Goal: Information Seeking & Learning: Learn about a topic

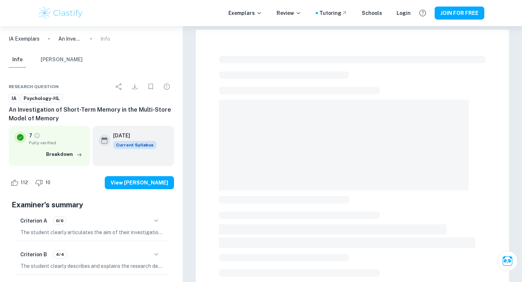
click at [63, 16] on img at bounding box center [61, 13] width 46 height 14
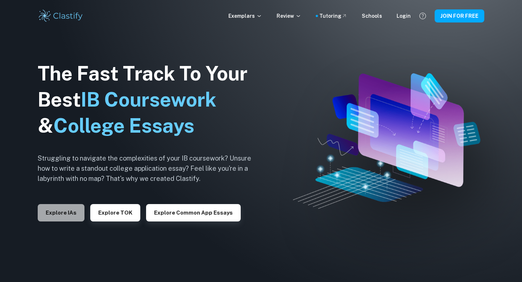
click at [66, 211] on button "Explore IAs" at bounding box center [61, 212] width 47 height 17
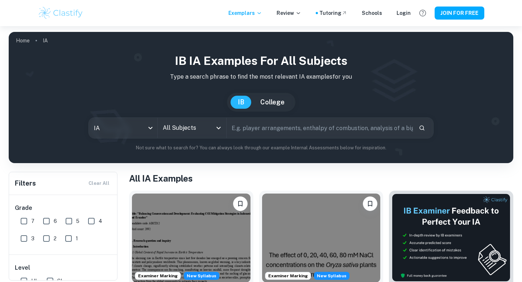
click at [217, 122] on div "All Subjects" at bounding box center [192, 128] width 68 height 20
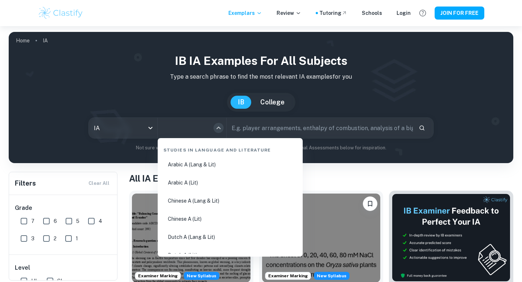
click at [217, 131] on icon "Close" at bounding box center [218, 128] width 9 height 9
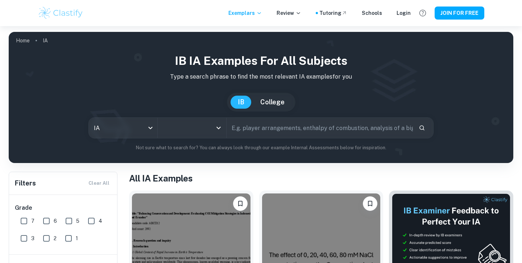
click at [188, 129] on input "All Subjects" at bounding box center [186, 128] width 51 height 14
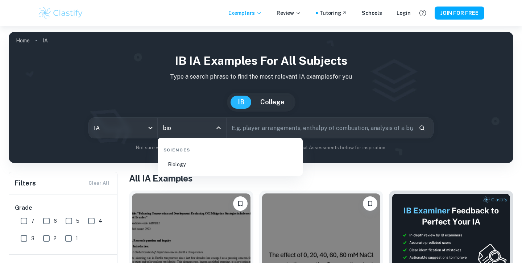
click at [196, 161] on li "Biology" at bounding box center [230, 164] width 139 height 17
type input "Biology"
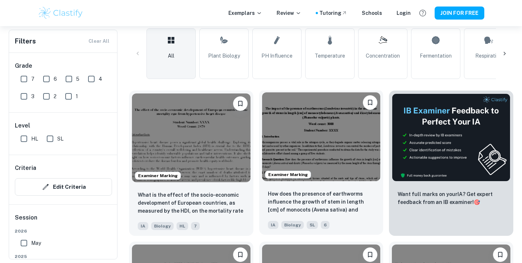
scroll to position [30, 0]
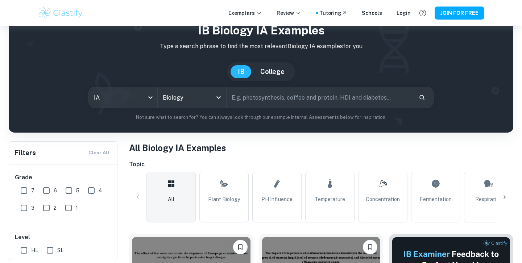
click at [270, 99] on input "text" at bounding box center [319, 97] width 186 height 20
type input "enzyme"
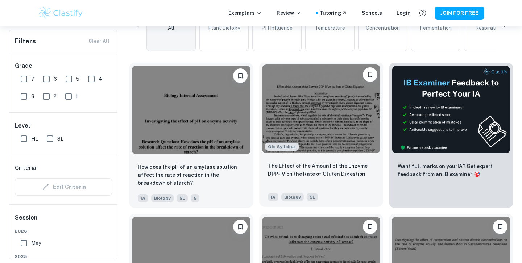
scroll to position [193, 0]
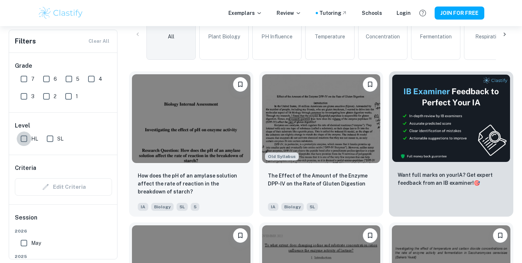
click at [21, 142] on input "HL" at bounding box center [24, 139] width 14 height 14
checkbox input "true"
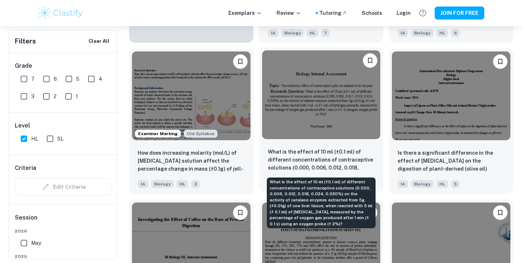
scroll to position [689, 0]
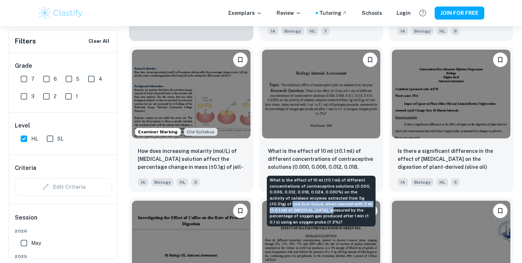
drag, startPoint x: 305, startPoint y: 211, endPoint x: 359, endPoint y: 201, distance: 55.4
click at [359, 201] on div "What is the effect of 10 ml (±0.1 ml) of different concentrations of contracept…" at bounding box center [321, 201] width 109 height 51
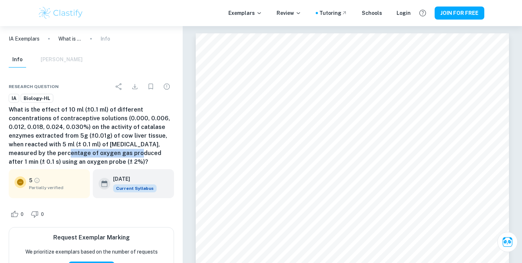
drag, startPoint x: 128, startPoint y: 153, endPoint x: 59, endPoint y: 154, distance: 69.2
click at [59, 154] on h6 "What is the effect of 10 ml (±0.1 ml) of different concentrations of contracept…" at bounding box center [91, 135] width 165 height 61
drag, startPoint x: 59, startPoint y: 163, endPoint x: 130, endPoint y: 164, distance: 71.0
click at [130, 164] on h6 "What is the effect of 10 ml (±0.1 ml) of different concentrations of contracept…" at bounding box center [91, 135] width 165 height 61
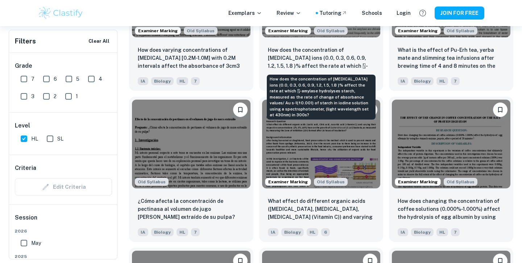
scroll to position [2305, 0]
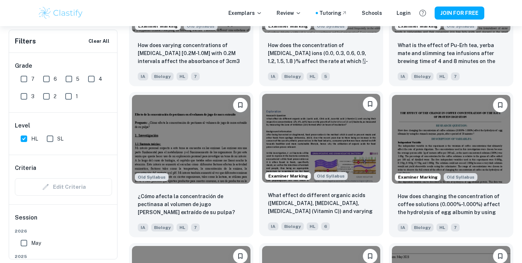
click at [335, 133] on img at bounding box center [321, 138] width 118 height 89
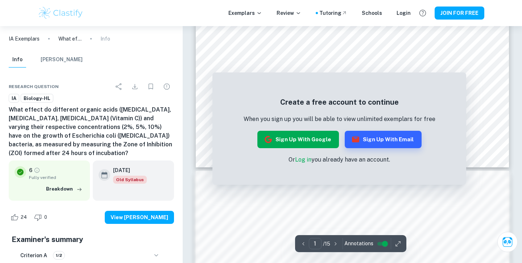
scroll to position [272, 0]
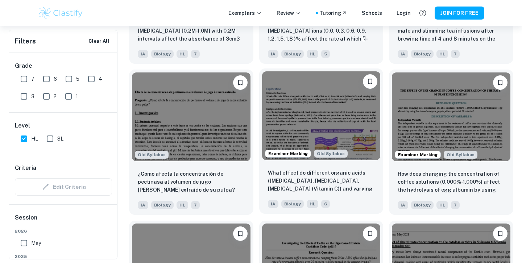
scroll to position [2329, 0]
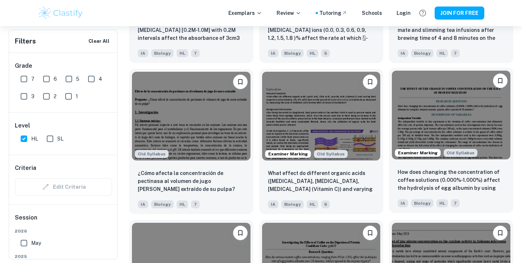
click at [427, 158] on img at bounding box center [451, 115] width 118 height 89
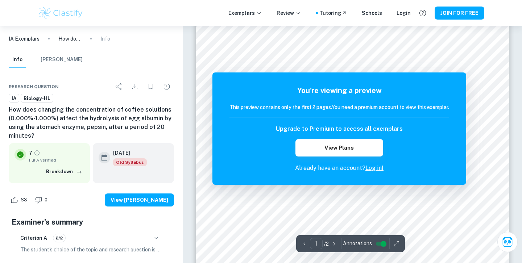
scroll to position [83, 0]
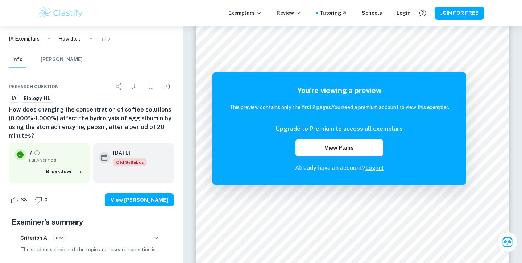
click at [374, 170] on link "Log in!" at bounding box center [374, 168] width 18 height 7
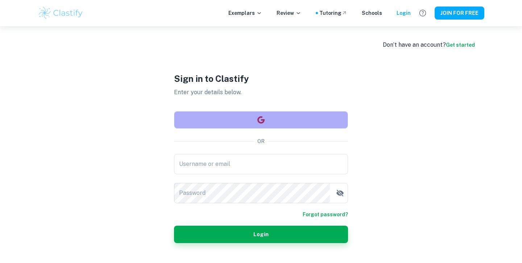
click at [291, 122] on button "button" at bounding box center [261, 119] width 174 height 17
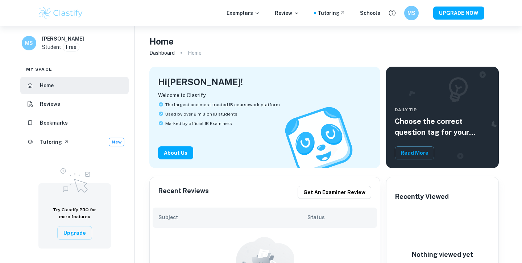
click at [60, 14] on img at bounding box center [61, 13] width 46 height 14
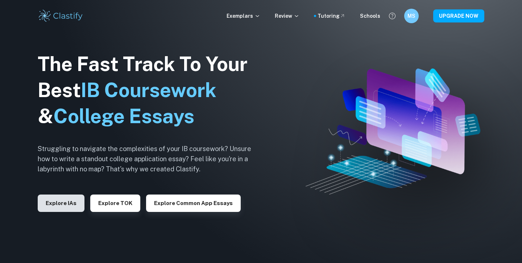
click at [74, 208] on button "Explore IAs" at bounding box center [61, 203] width 47 height 17
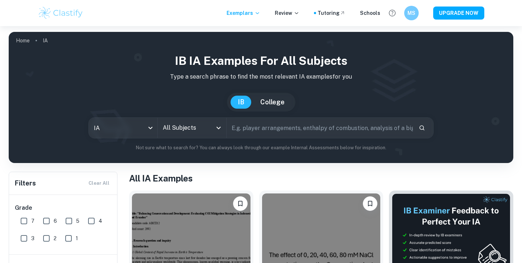
click at [209, 131] on input "All Subjects" at bounding box center [186, 128] width 51 height 14
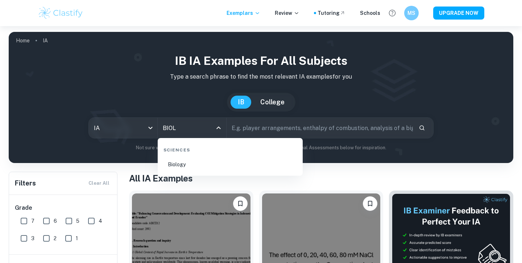
click at [195, 165] on li "Biology" at bounding box center [230, 164] width 139 height 17
type input "Biology"
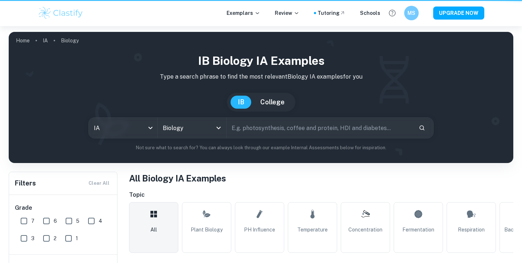
click at [258, 124] on input "text" at bounding box center [319, 128] width 186 height 20
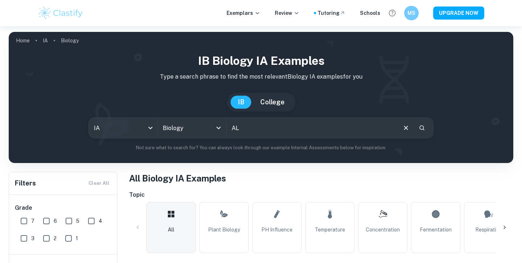
click at [262, 128] on input "AL" at bounding box center [311, 128] width 170 height 20
type input "A"
type input "albumin"
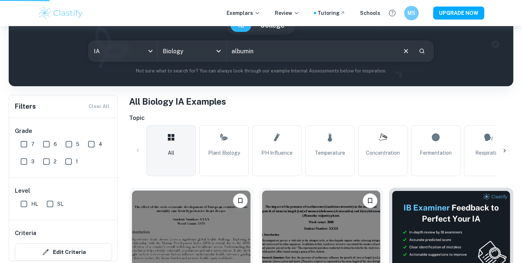
scroll to position [136, 0]
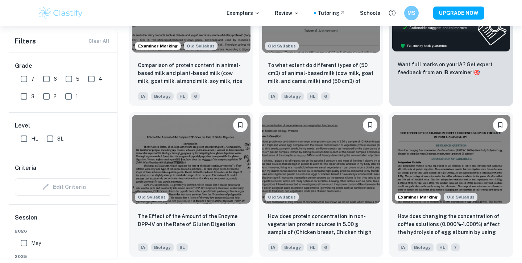
scroll to position [338, 0]
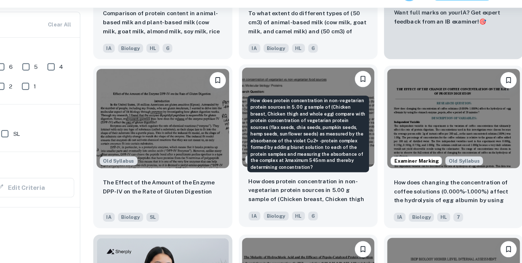
click at [327, 180] on p "How does protein concentration in non-vegetarian protein sources in 5.00 g samp…" at bounding box center [321, 189] width 107 height 25
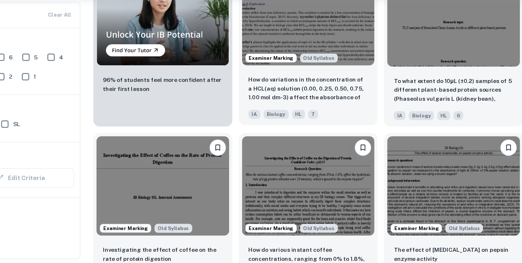
scroll to position [627, 0]
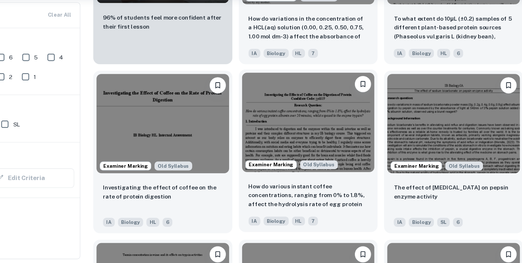
click at [338, 133] on img at bounding box center [321, 137] width 118 height 89
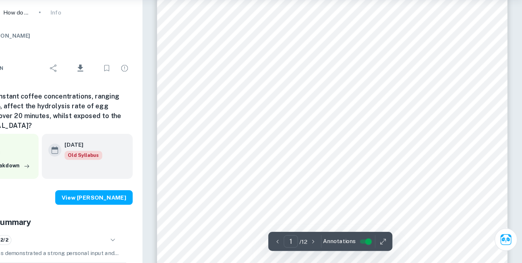
scroll to position [59, 0]
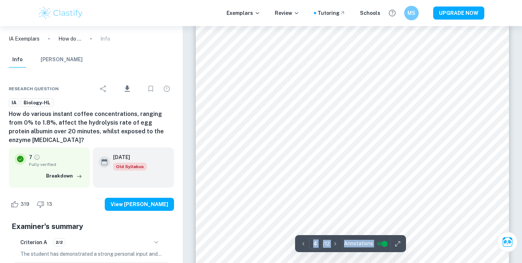
scroll to position [1638, 0]
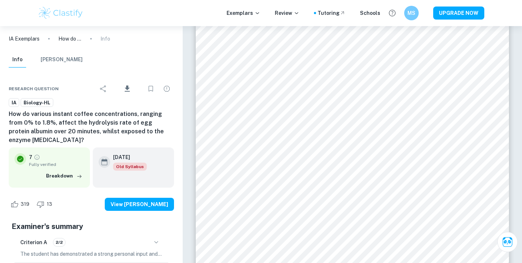
click at [188, 3] on div "Exemplars Review Tutoring Schools MS UPGRADE NOW" at bounding box center [261, 13] width 522 height 26
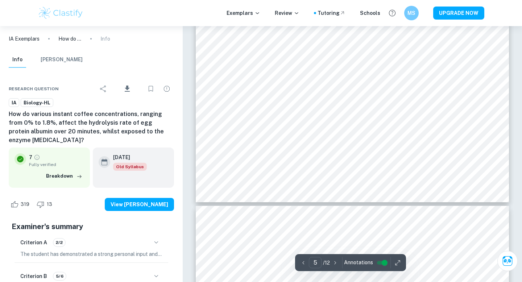
scroll to position [2161, 0]
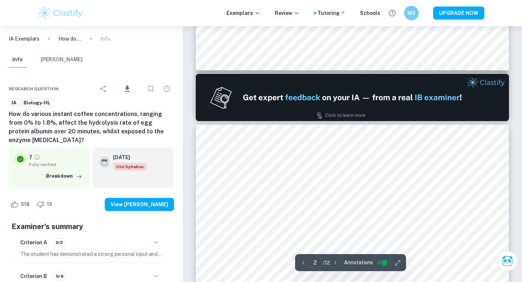
type input "1"
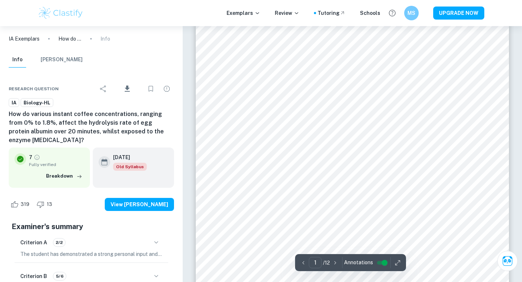
scroll to position [0, 0]
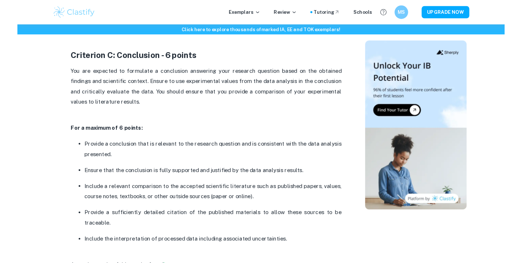
scroll to position [1209, 0]
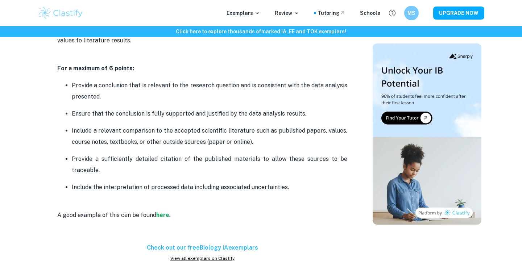
click at [217, 141] on p "Include a relevant comparison to the accepted scientific literature such as pub…" at bounding box center [209, 136] width 275 height 22
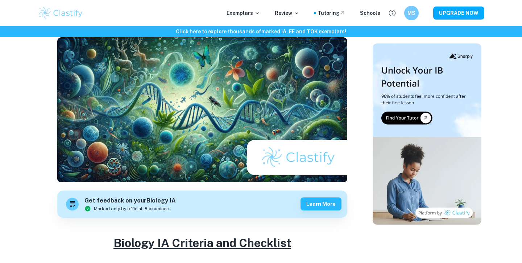
scroll to position [33, 0]
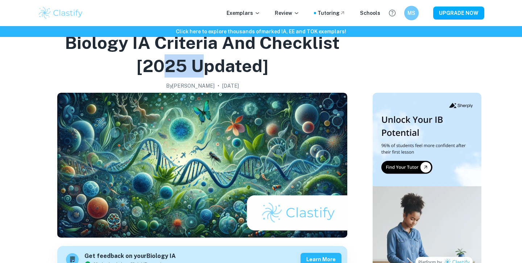
drag, startPoint x: 161, startPoint y: 60, endPoint x: 204, endPoint y: 64, distance: 43.7
click at [205, 63] on h1 "Biology IA Criteria and Checklist [2025 updated]" at bounding box center [202, 54] width 323 height 46
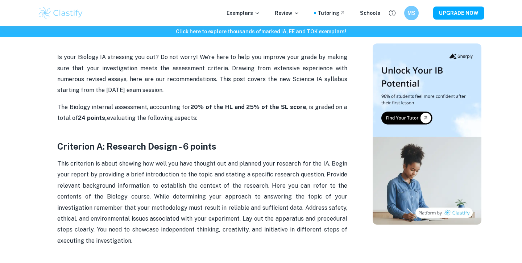
scroll to position [316, 0]
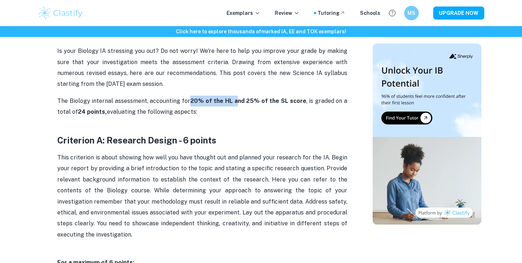
drag, startPoint x: 190, startPoint y: 101, endPoint x: 233, endPoint y: 99, distance: 42.5
click at [233, 99] on strong "20% of the HL and 25% of the SL score" at bounding box center [248, 100] width 116 height 7
click at [198, 98] on strong "20% of the HL and 25% of the SL score" at bounding box center [248, 100] width 116 height 7
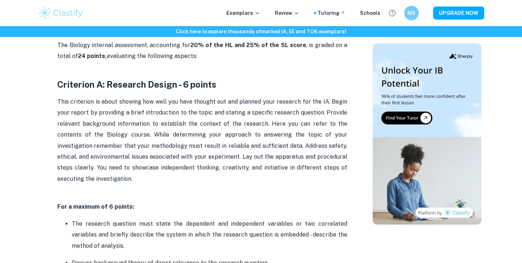
scroll to position [350, 0]
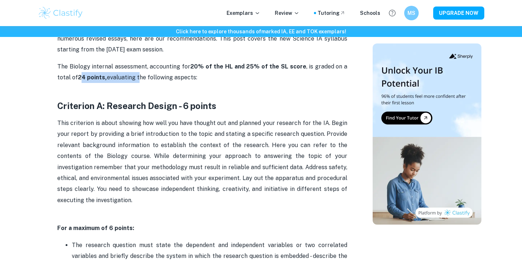
drag, startPoint x: 80, startPoint y: 82, endPoint x: 137, endPoint y: 81, distance: 56.5
click at [137, 82] on p "The Biology internal assessment, accounting for 20% of the HL and 25% of the SL…" at bounding box center [202, 77] width 290 height 33
drag, startPoint x: 76, startPoint y: 77, endPoint x: 133, endPoint y: 83, distance: 56.4
click at [133, 83] on p "The Biology internal assessment, accounting for 20% of the HL and 25% of the SL…" at bounding box center [202, 77] width 290 height 33
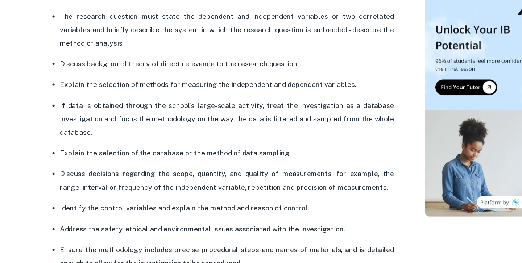
scroll to position [535, 0]
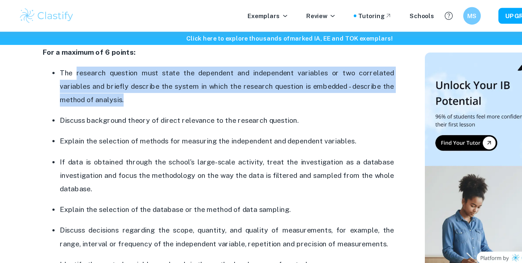
drag, startPoint x: 86, startPoint y: 60, endPoint x: 174, endPoint y: 80, distance: 89.6
click at [174, 80] on p "The research question must state the dependent and independent variables or two…" at bounding box center [209, 71] width 275 height 33
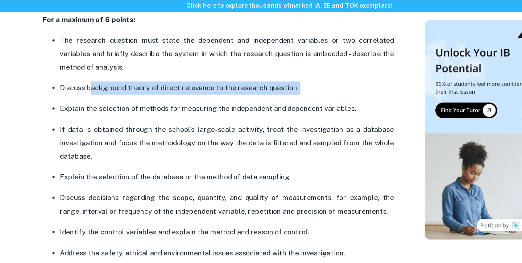
drag, startPoint x: 97, startPoint y: 98, endPoint x: 268, endPoint y: 107, distance: 170.9
click at [268, 107] on ul "The research question must state the dependent and independent variables or two…" at bounding box center [202, 176] width 290 height 243
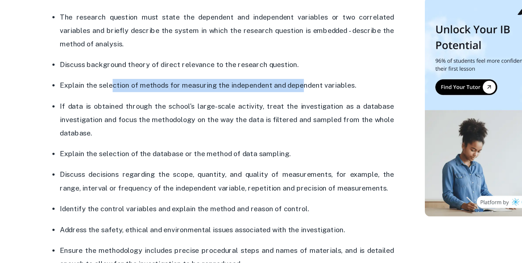
drag, startPoint x: 118, startPoint y: 114, endPoint x: 270, endPoint y: 118, distance: 152.2
click at [270, 118] on p "Explain the selection of methods for measuring the independent and dependent va…" at bounding box center [209, 116] width 275 height 11
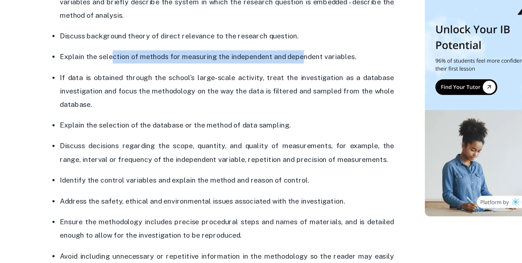
scroll to position [565, 0]
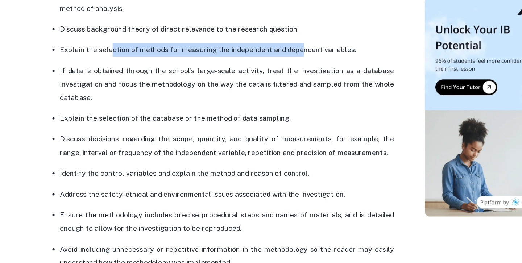
drag, startPoint x: 113, startPoint y: 146, endPoint x: 258, endPoint y: 148, distance: 145.3
click at [258, 148] on p "Explain the selection of the database or the method of data sampling." at bounding box center [209, 143] width 275 height 11
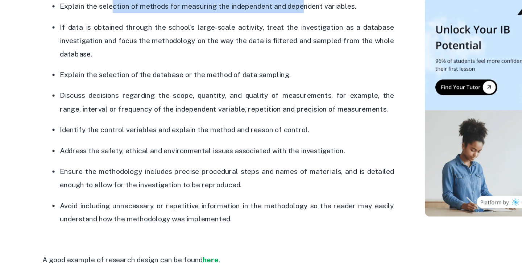
scroll to position [601, 0]
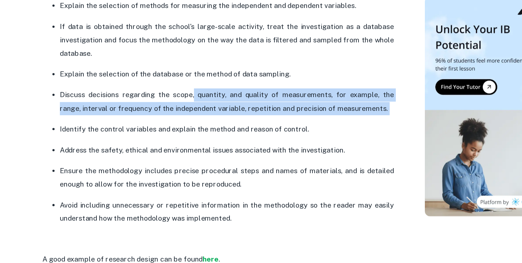
drag, startPoint x: 177, startPoint y: 124, endPoint x: 231, endPoint y: 144, distance: 57.6
click at [233, 142] on ul "The research question must state the dependent and independent variables or two…" at bounding box center [202, 110] width 290 height 243
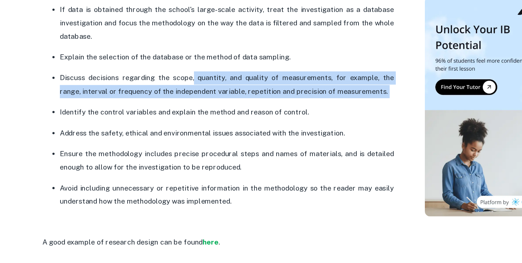
scroll to position [621, 0]
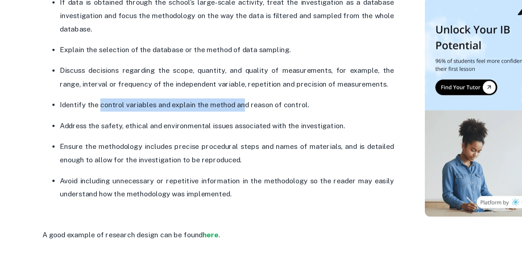
drag, startPoint x: 103, startPoint y: 133, endPoint x: 222, endPoint y: 132, distance: 118.9
click at [222, 132] on p "Identify the control variables and explain the method and reason of control." at bounding box center [209, 132] width 275 height 11
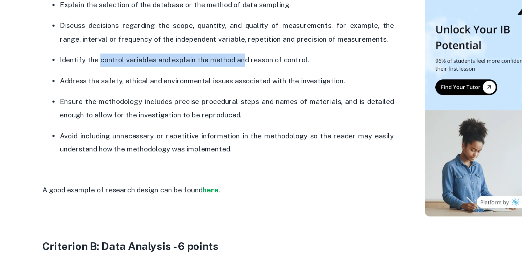
scroll to position [658, 0]
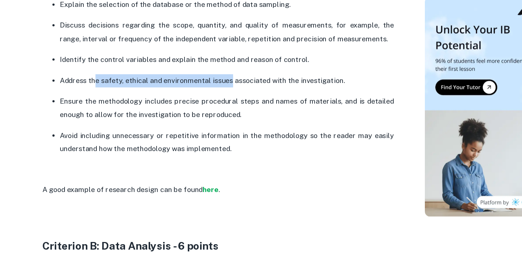
drag, startPoint x: 103, startPoint y: 109, endPoint x: 211, endPoint y: 115, distance: 108.8
click at [211, 115] on p "Address the safety, ethical and environmental issues associated with the invest…" at bounding box center [209, 112] width 275 height 11
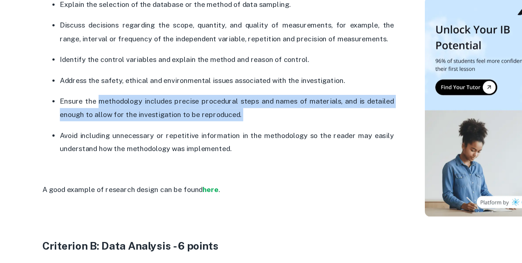
drag, startPoint x: 104, startPoint y: 124, endPoint x: 240, endPoint y: 146, distance: 138.1
click at [240, 146] on ul "The research question must state the dependent and independent variables or two…" at bounding box center [202, 53] width 290 height 243
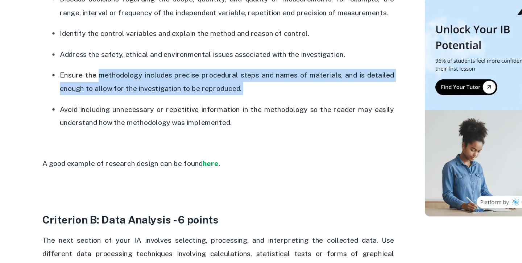
scroll to position [680, 0]
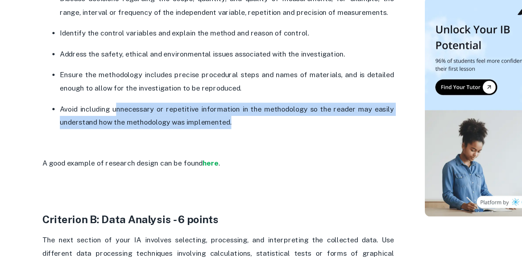
drag, startPoint x: 118, startPoint y: 134, endPoint x: 215, endPoint y: 150, distance: 98.4
click at [215, 150] on p "Avoid including unnecessary or repetitive information in the methodology so the…" at bounding box center [209, 142] width 275 height 22
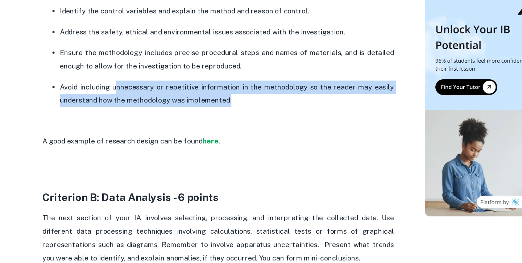
scroll to position [702, 0]
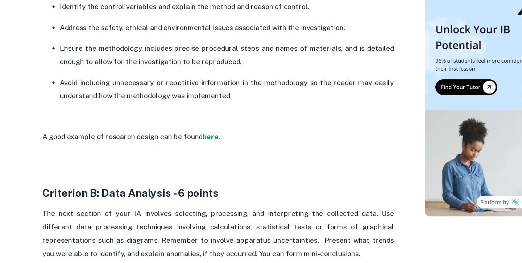
click at [211, 146] on p at bounding box center [202, 142] width 290 height 11
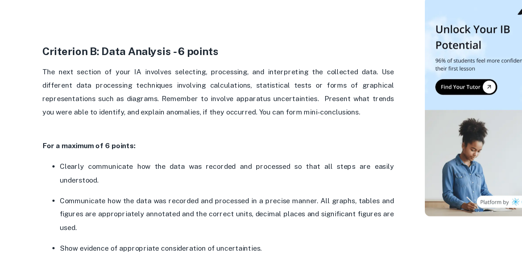
scroll to position [819, 0]
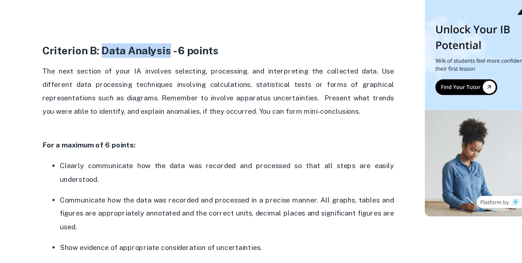
drag, startPoint x: 107, startPoint y: 84, endPoint x: 162, endPoint y: 92, distance: 55.4
click at [162, 92] on strong "Criterion B: Data Analysis - 6 points" at bounding box center [129, 88] width 145 height 10
click at [166, 107] on span "The next section of your IA involves selecting, processing, and interpreting th…" at bounding box center [202, 121] width 291 height 40
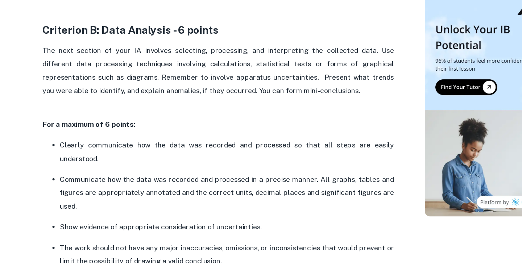
scroll to position [838, 0]
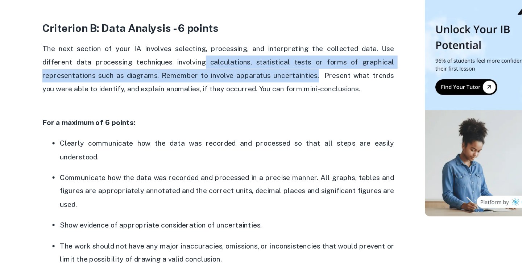
drag, startPoint x: 158, startPoint y: 99, endPoint x: 236, endPoint y: 112, distance: 79.1
click at [237, 112] on p "The next section of your IA involves selecting, processing, and interpreting th…" at bounding box center [202, 108] width 290 height 55
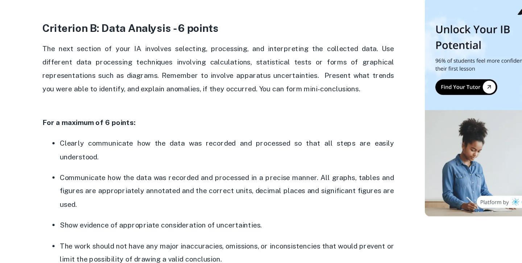
click at [201, 95] on span "The next section of your IA involves selecting, processing, and interpreting th…" at bounding box center [202, 103] width 291 height 40
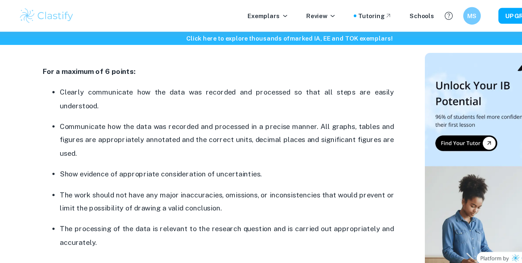
scroll to position [844, 0]
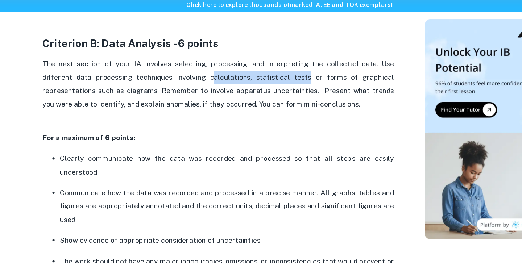
drag, startPoint x: 165, startPoint y: 90, endPoint x: 240, endPoint y: 88, distance: 75.0
click at [241, 88] on span "The next section of your IA involves selecting, processing, and interpreting th…" at bounding box center [202, 97] width 291 height 40
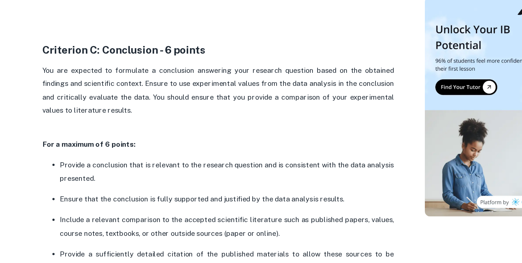
scroll to position [1114, 0]
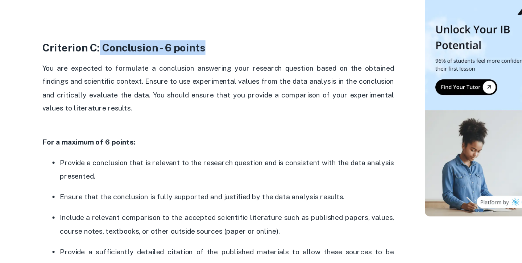
drag, startPoint x: 103, startPoint y: 88, endPoint x: 199, endPoint y: 91, distance: 96.1
click at [199, 91] on h3 "Criterion C: Conclusion - 6 points" at bounding box center [202, 85] width 290 height 12
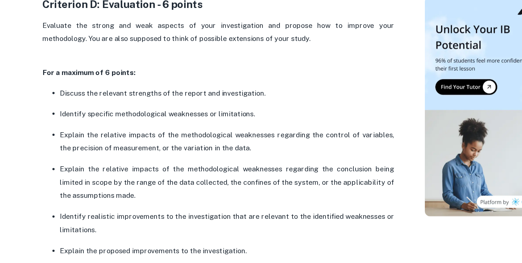
scroll to position [1542, 0]
drag, startPoint x: 74, startPoint y: 66, endPoint x: 258, endPoint y: 75, distance: 183.9
click at [258, 75] on p "Evaluate the strong and weak aspects of your investigation and propose how to i…" at bounding box center [202, 78] width 290 height 33
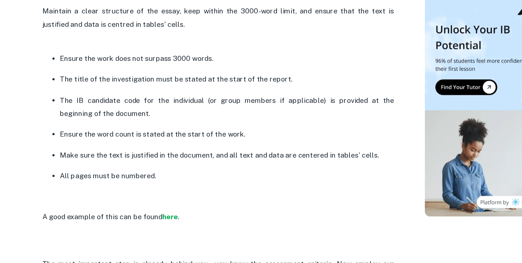
scroll to position [1835, 0]
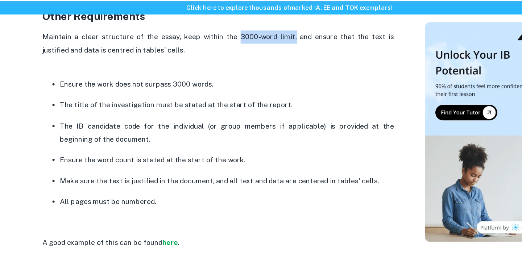
drag, startPoint x: 208, startPoint y: 57, endPoint x: 251, endPoint y: 59, distance: 43.5
click at [251, 59] on p "Maintain a clear structure of the essay, keep within the 3000-word limit, and e…" at bounding box center [202, 66] width 290 height 33
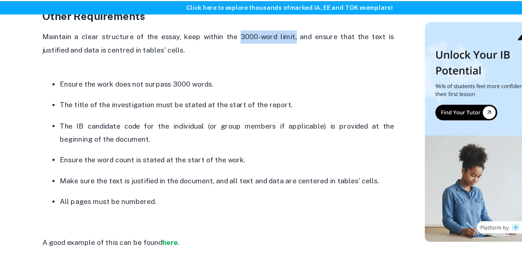
copy span "3000-word limit,"
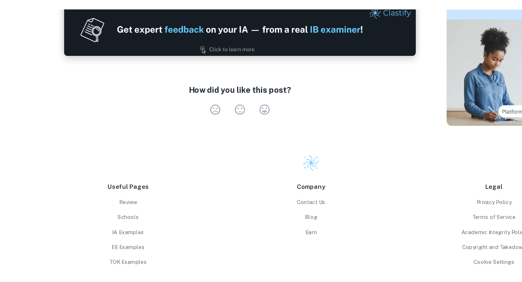
scroll to position [2106, 0]
